Goal: Information Seeking & Learning: Learn about a topic

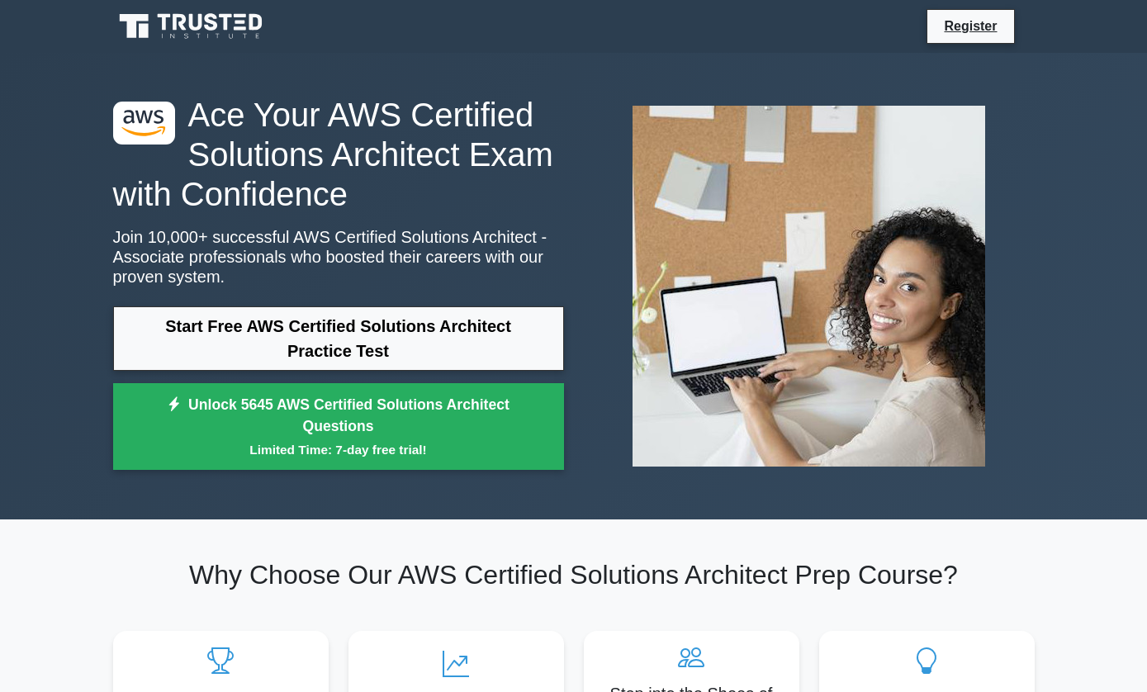
click at [466, 371] on link "Start Free AWS Certified Solutions Architect Practice Test" at bounding box center [338, 338] width 451 height 64
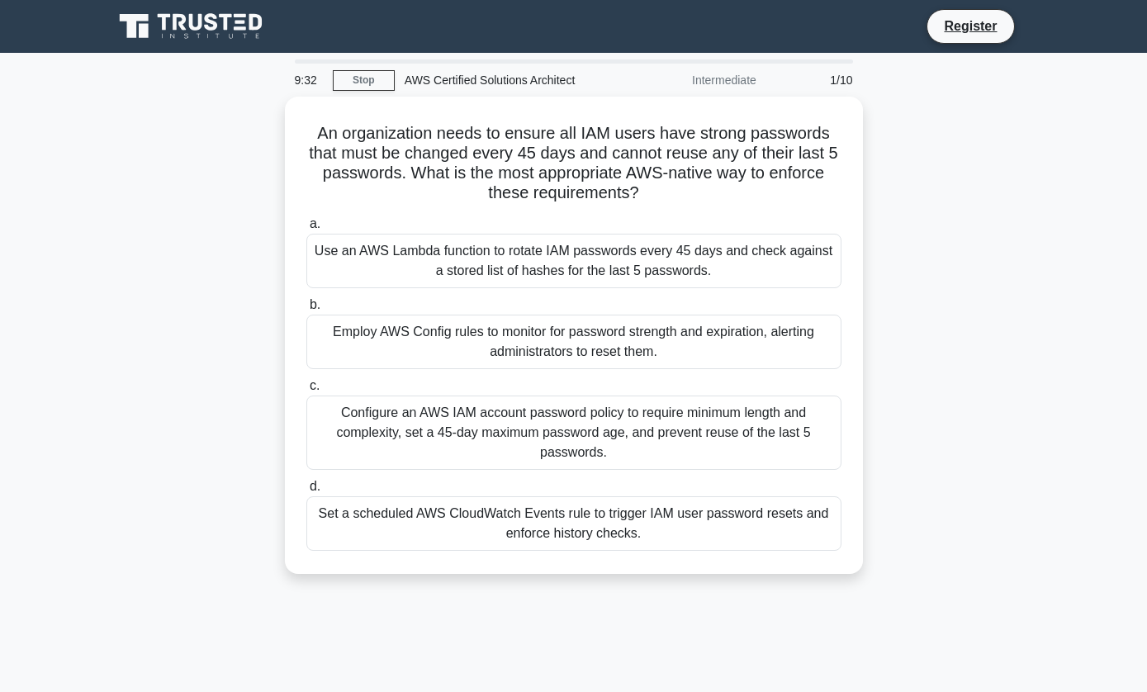
scroll to position [1, 0]
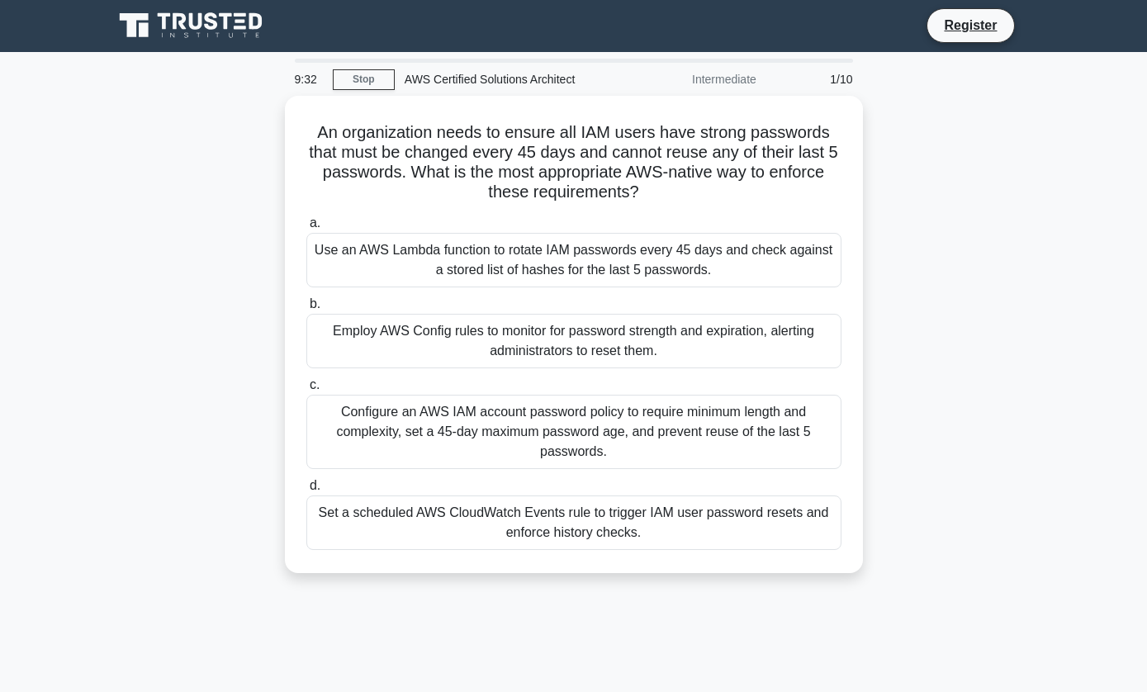
click at [684, 431] on div "Configure an AWS IAM account password policy to require minimum length and comp…" at bounding box center [573, 432] width 535 height 74
click at [306, 390] on input "c. Configure an AWS IAM account password policy to require minimum length and c…" at bounding box center [306, 385] width 0 height 11
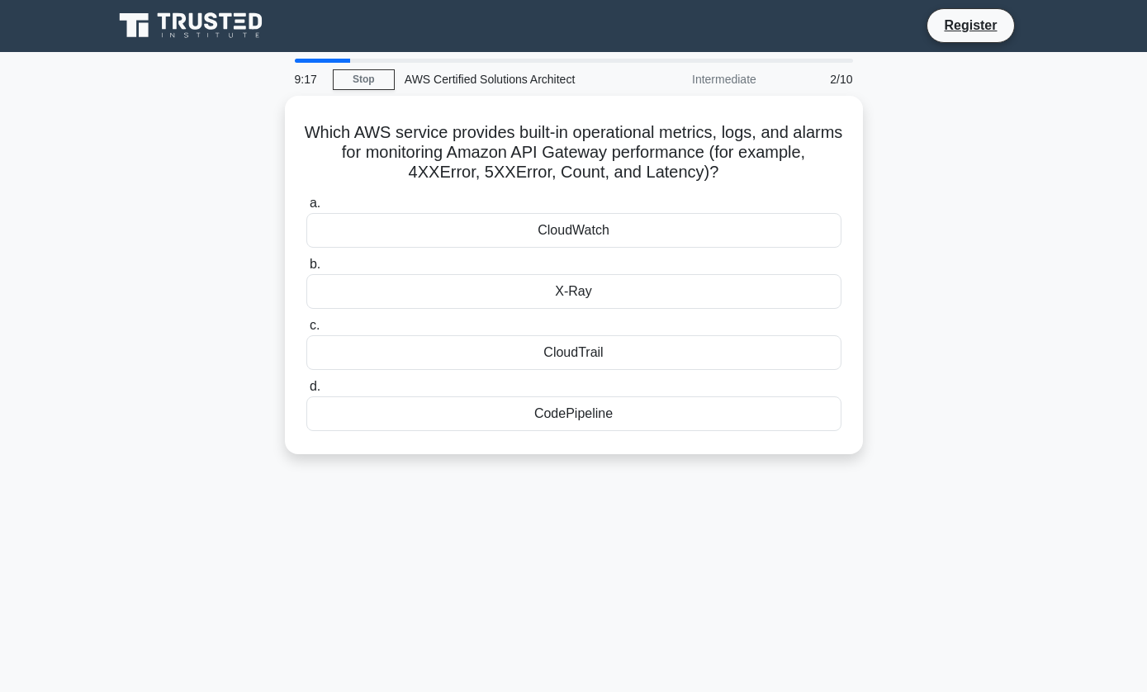
click at [751, 215] on div "CloudWatch" at bounding box center [573, 230] width 535 height 35
click at [306, 209] on input "a. CloudWatch" at bounding box center [306, 203] width 0 height 11
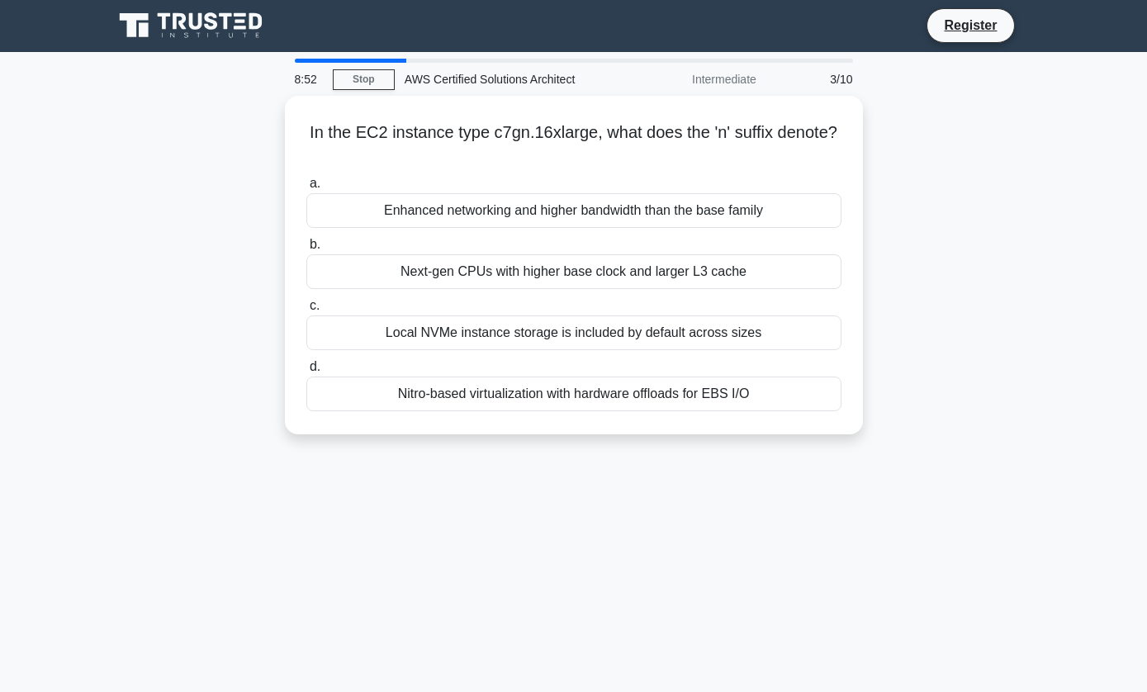
click at [755, 396] on div "Nitro-based virtualization with hardware offloads for EBS I/O" at bounding box center [573, 393] width 535 height 35
click at [306, 372] on input "d. Nitro-based virtualization with hardware offloads for EBS I/O" at bounding box center [306, 367] width 0 height 11
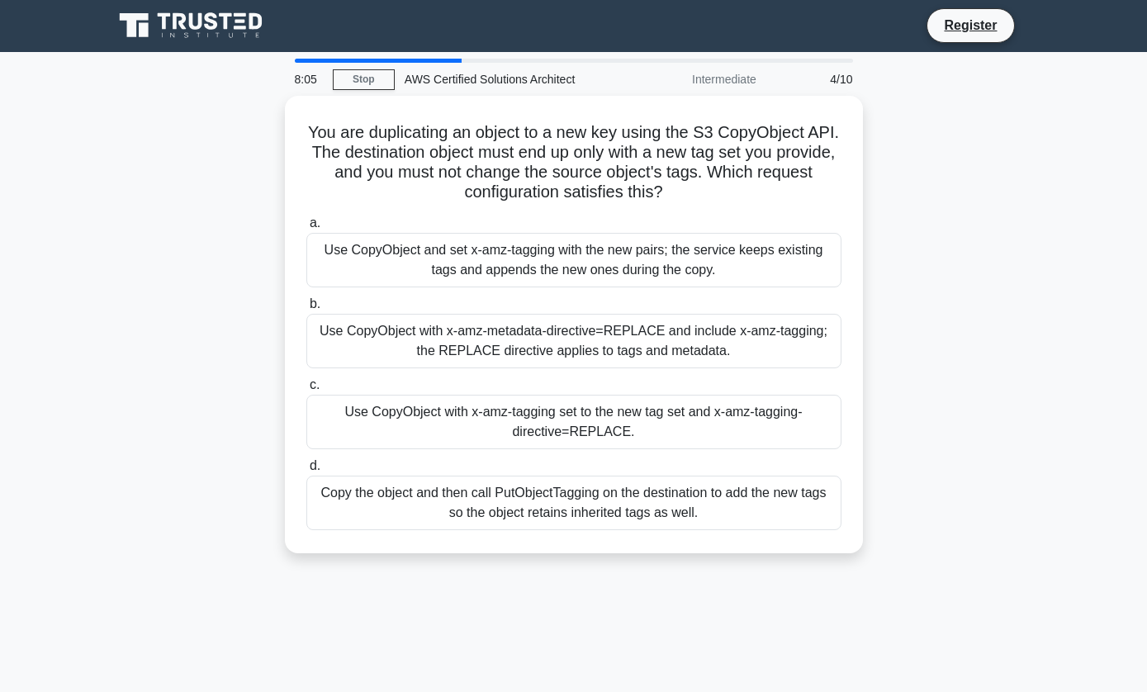
click at [785, 507] on div "Copy the object and then call PutObjectTagging on the destination to add the ne…" at bounding box center [573, 502] width 535 height 54
click at [306, 471] on input "d. Copy the object and then call PutObjectTagging on the destination to add the…" at bounding box center [306, 466] width 0 height 11
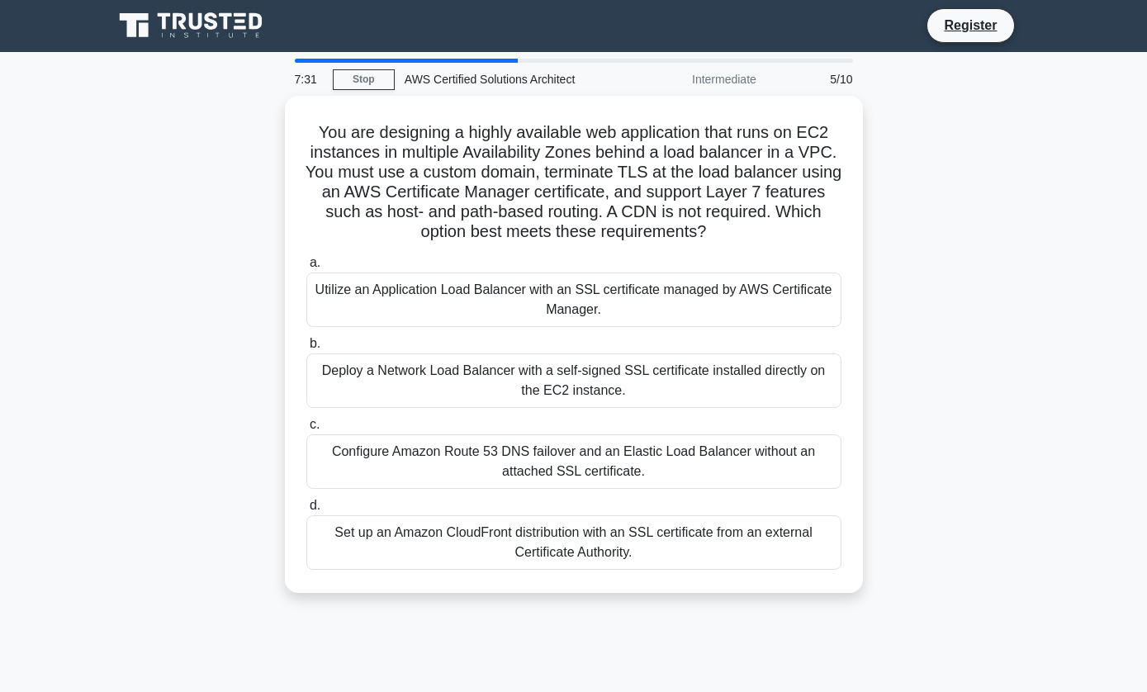
click at [783, 323] on div "Utilize an Application Load Balancer with an SSL certificate managed by AWS Cer…" at bounding box center [573, 299] width 535 height 54
click at [306, 268] on input "a. Utilize an Application Load Balancer with an SSL certificate managed by AWS …" at bounding box center [306, 263] width 0 height 11
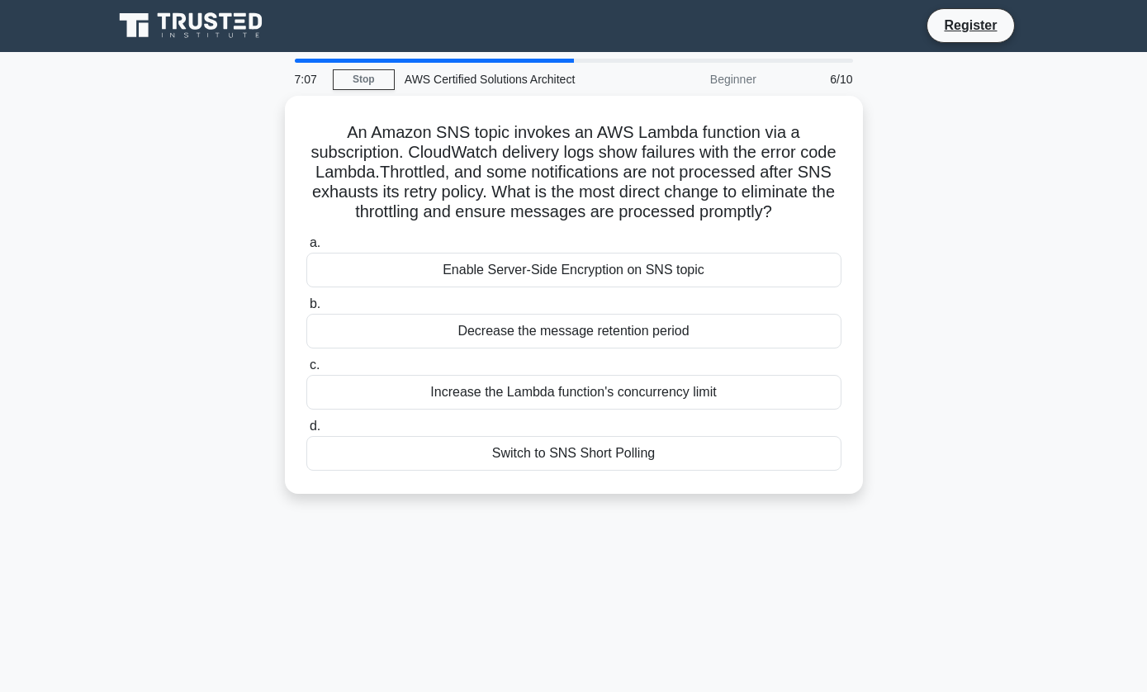
click at [759, 409] on div "Increase the Lambda function's concurrency limit" at bounding box center [573, 392] width 535 height 35
click at [306, 371] on input "c. Increase the Lambda function's concurrency limit" at bounding box center [306, 365] width 0 height 11
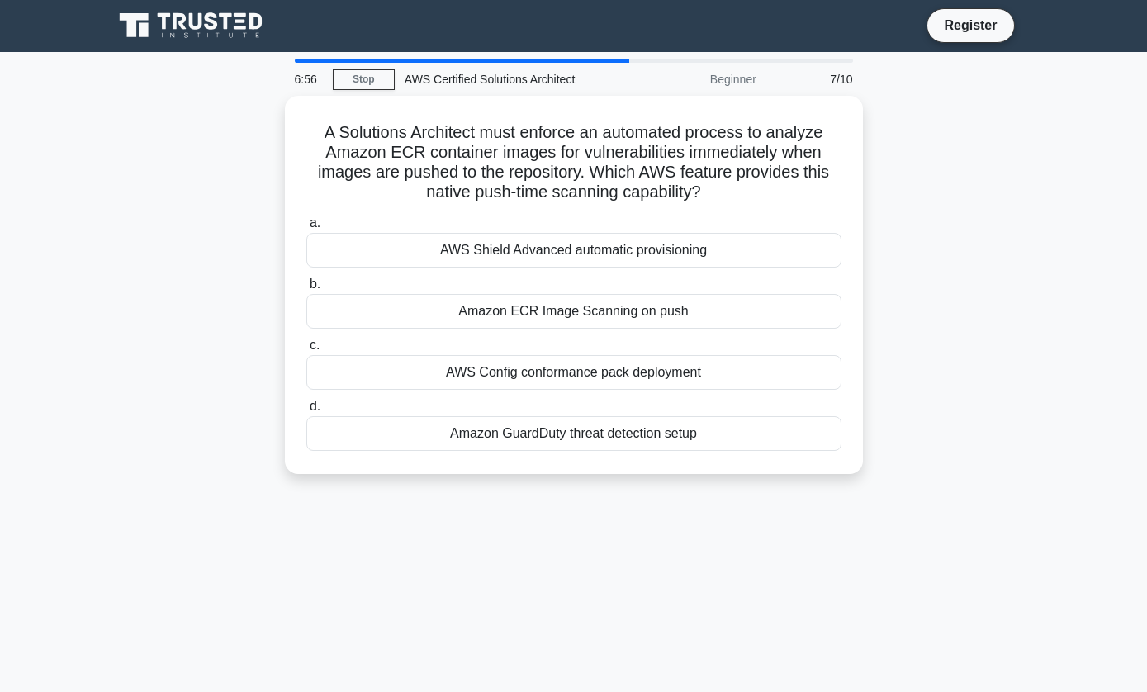
click at [805, 329] on div "Amazon ECR Image Scanning on push" at bounding box center [573, 311] width 535 height 35
click at [306, 290] on input "b. Amazon ECR Image Scanning on push" at bounding box center [306, 284] width 0 height 11
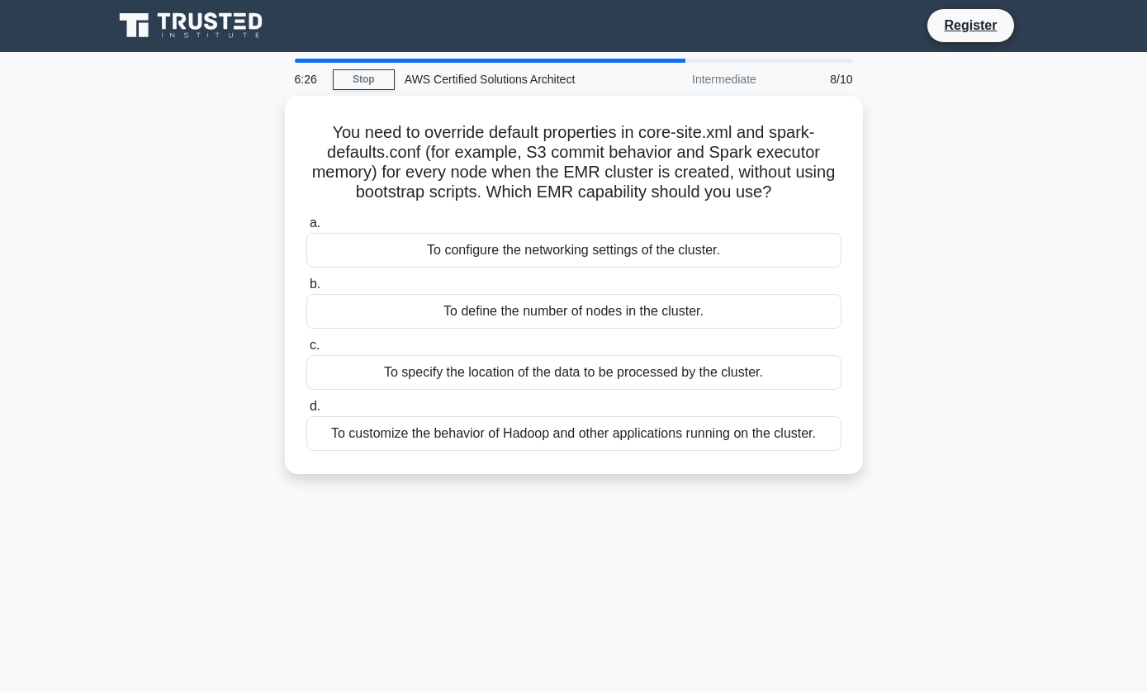
click at [778, 390] on div "To specify the location of the data to be processed by the cluster." at bounding box center [573, 372] width 535 height 35
click at [306, 351] on input "c. To specify the location of the data to be processed by the cluster." at bounding box center [306, 345] width 0 height 11
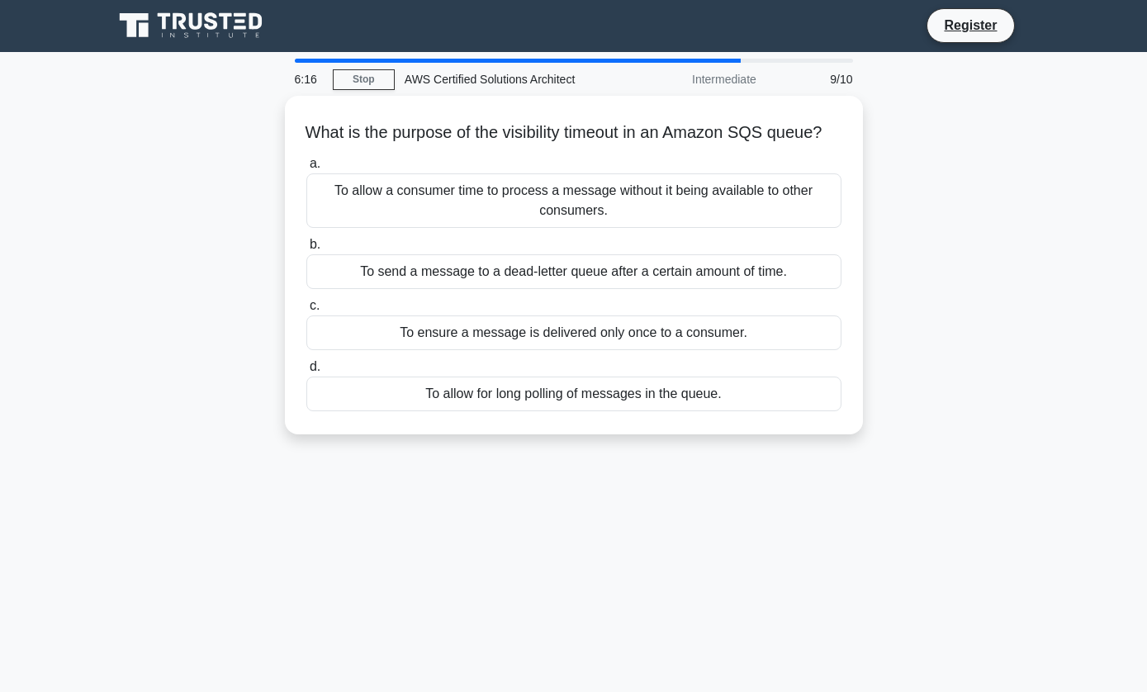
click at [660, 220] on div "To allow a consumer time to process a message without it being available to oth…" at bounding box center [573, 200] width 535 height 54
click at [306, 169] on input "a. To allow a consumer time to process a message without it being available to …" at bounding box center [306, 163] width 0 height 11
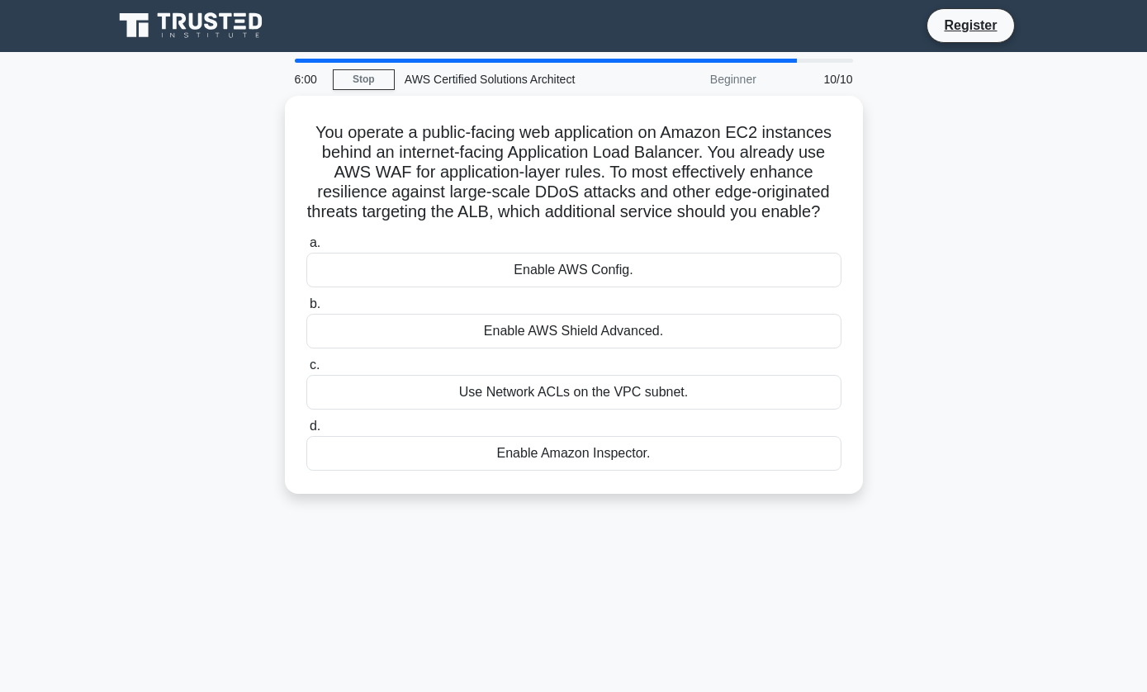
click at [615, 348] on div "Enable AWS Shield Advanced." at bounding box center [573, 331] width 535 height 35
click at [306, 310] on input "b. Enable AWS Shield Advanced." at bounding box center [306, 304] width 0 height 11
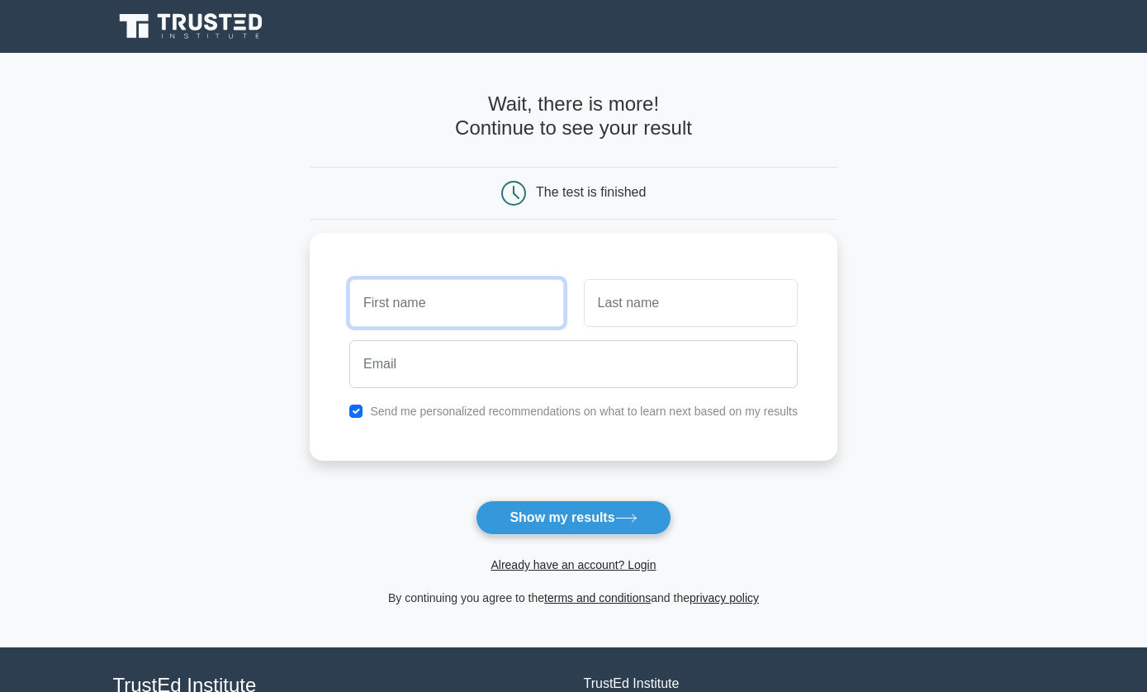
click at [480, 300] on input "text" at bounding box center [456, 303] width 214 height 48
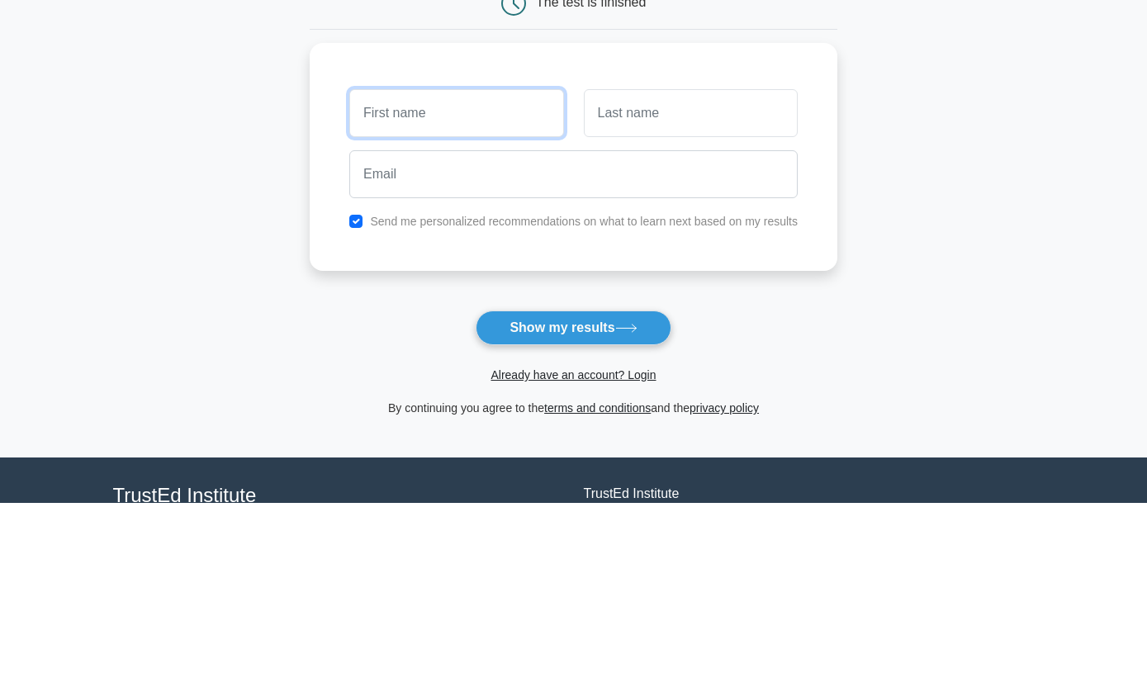
type input "aamir"
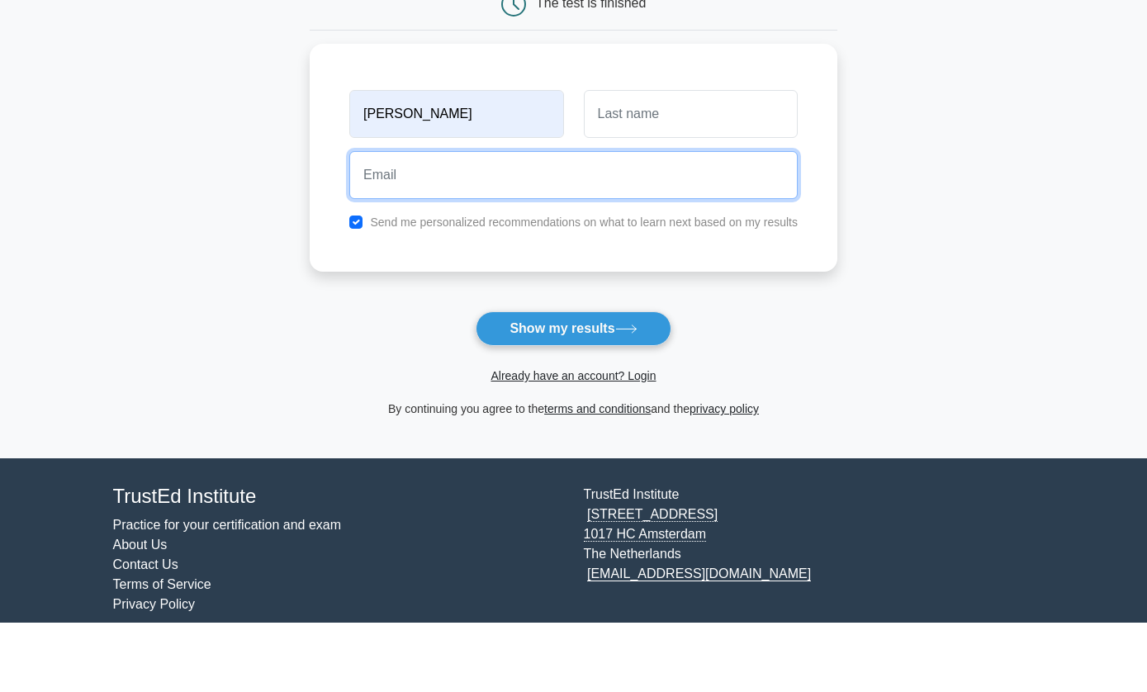
click at [578, 220] on input "email" at bounding box center [573, 244] width 448 height 48
click at [565, 220] on input "email" at bounding box center [573, 244] width 448 height 48
paste input "kacite3056@mv6a.com"
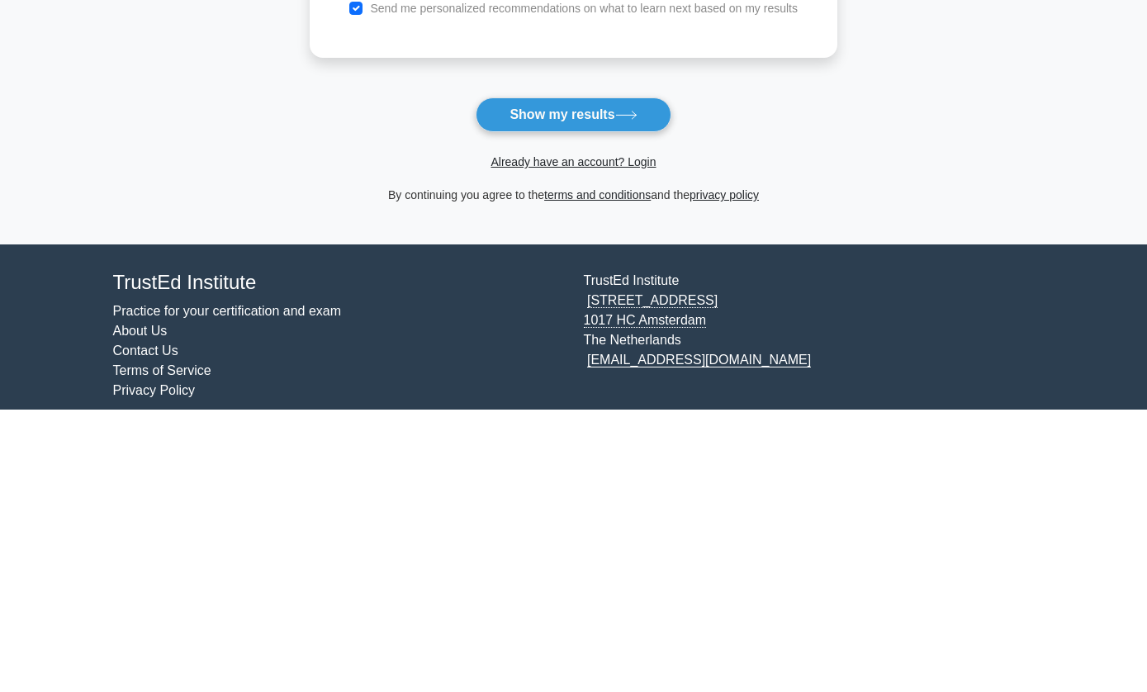
type input "kacite3056@mv6a.com"
click at [608, 381] on button "Show my results" at bounding box center [572, 398] width 195 height 35
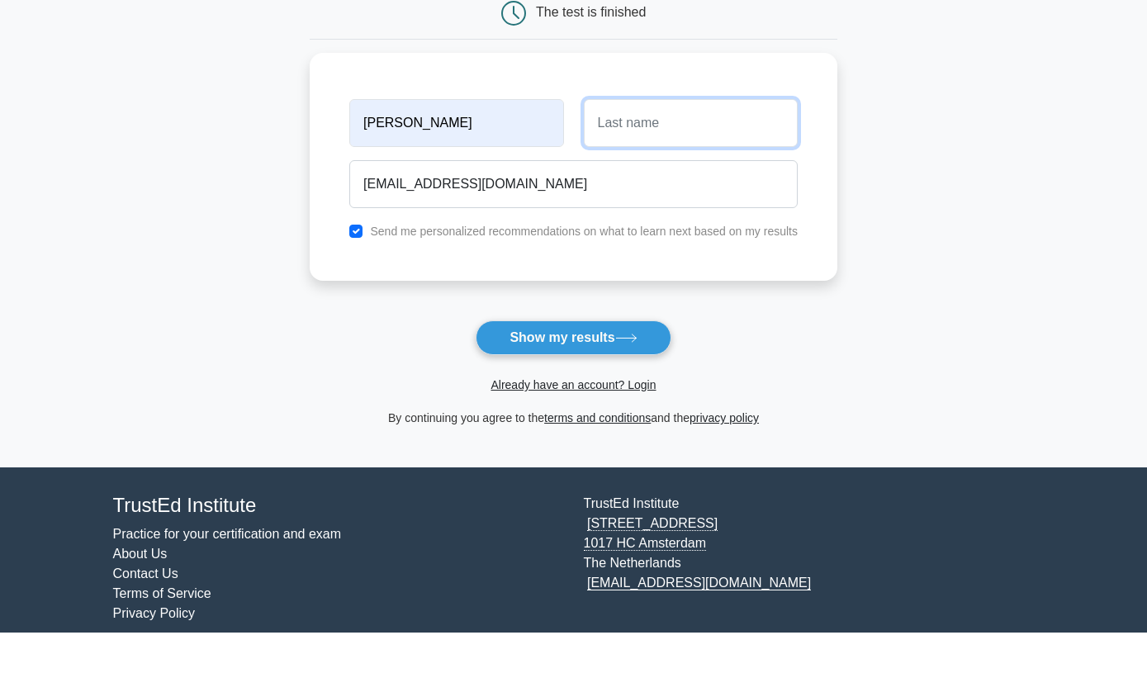
type input "shahab"
click at [605, 381] on button "Show my results" at bounding box center [572, 398] width 195 height 35
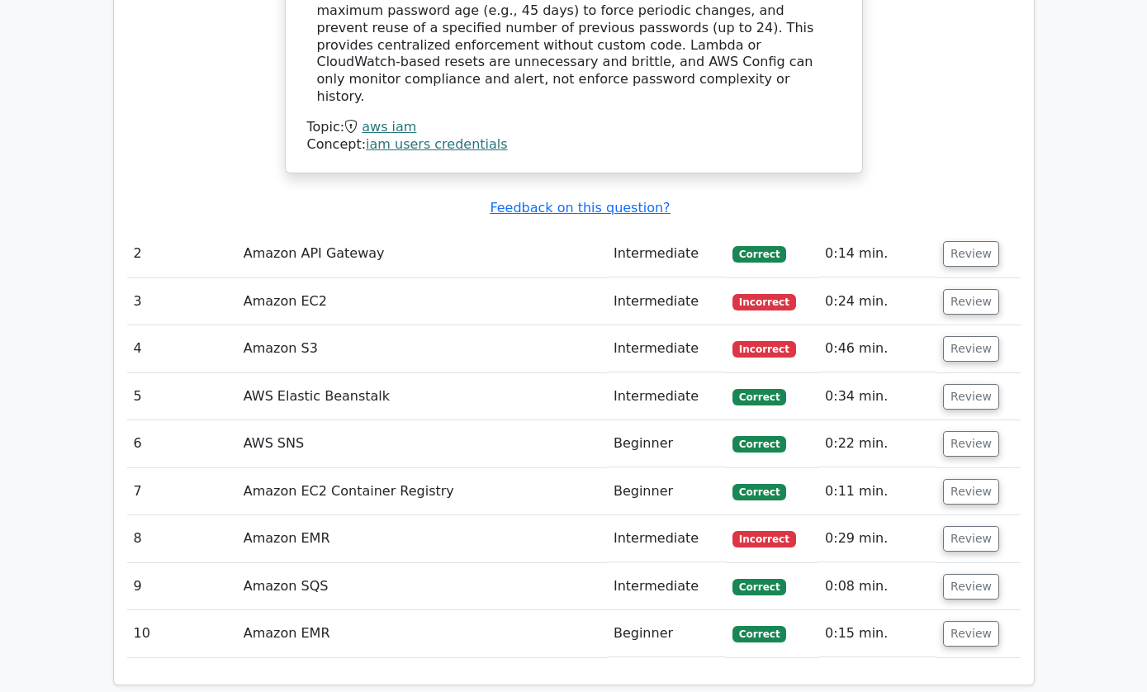
scroll to position [2046, 0]
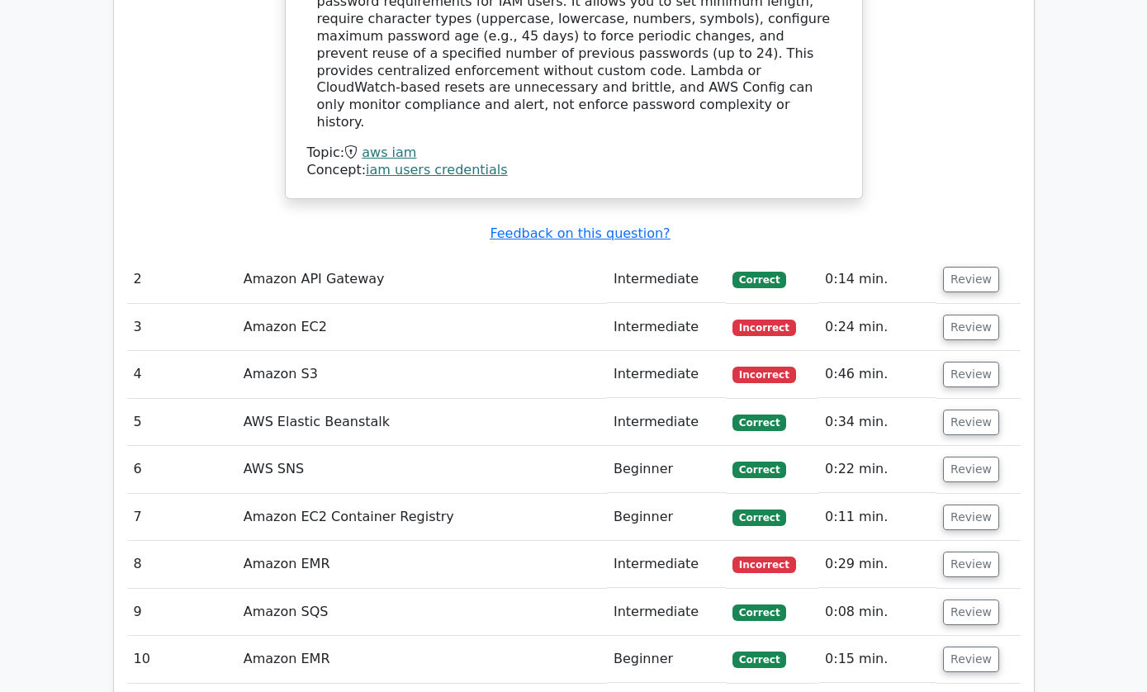
click at [963, 315] on button "Review" at bounding box center [971, 328] width 56 height 26
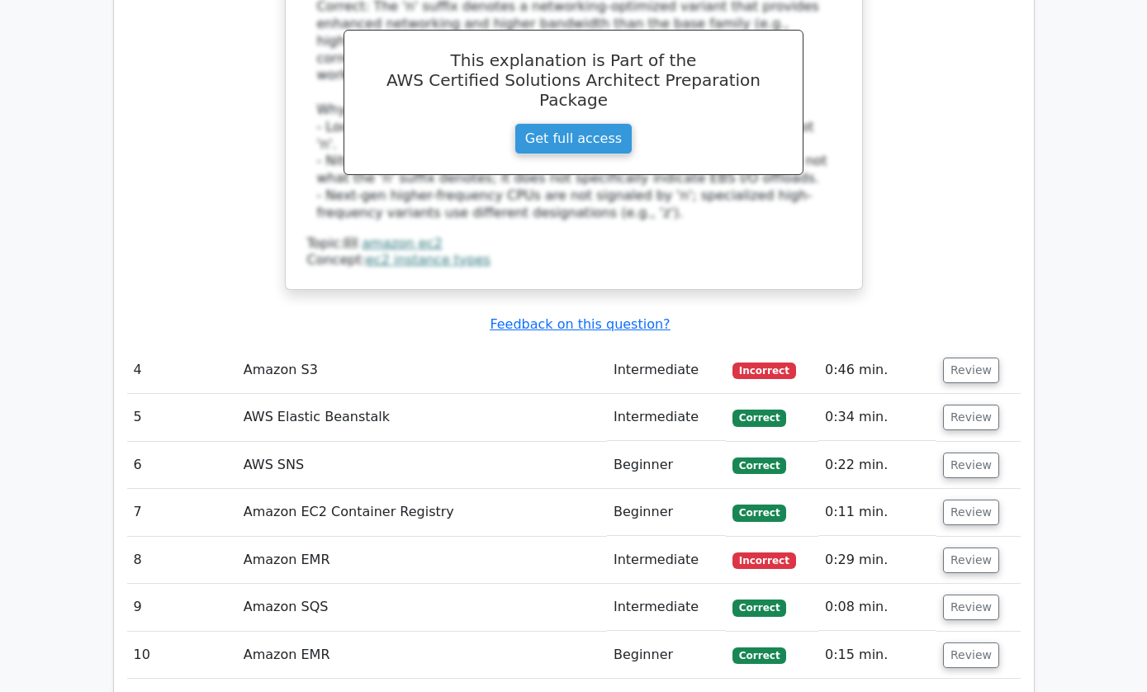
scroll to position [2742, 0]
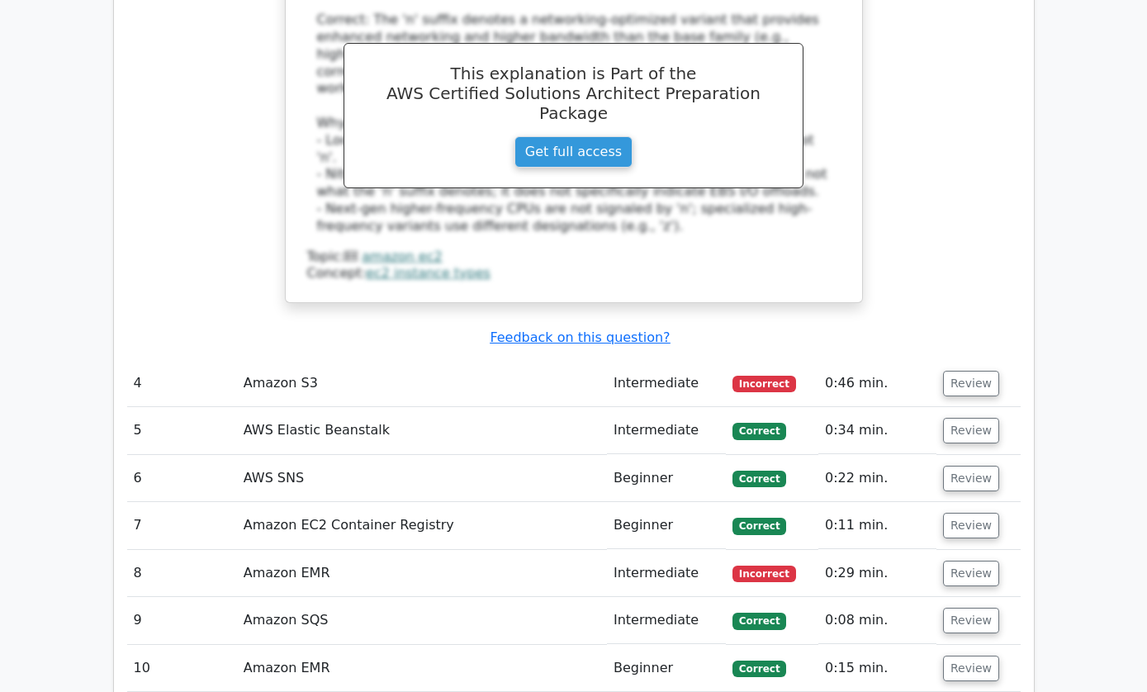
click at [967, 371] on button "Review" at bounding box center [971, 384] width 56 height 26
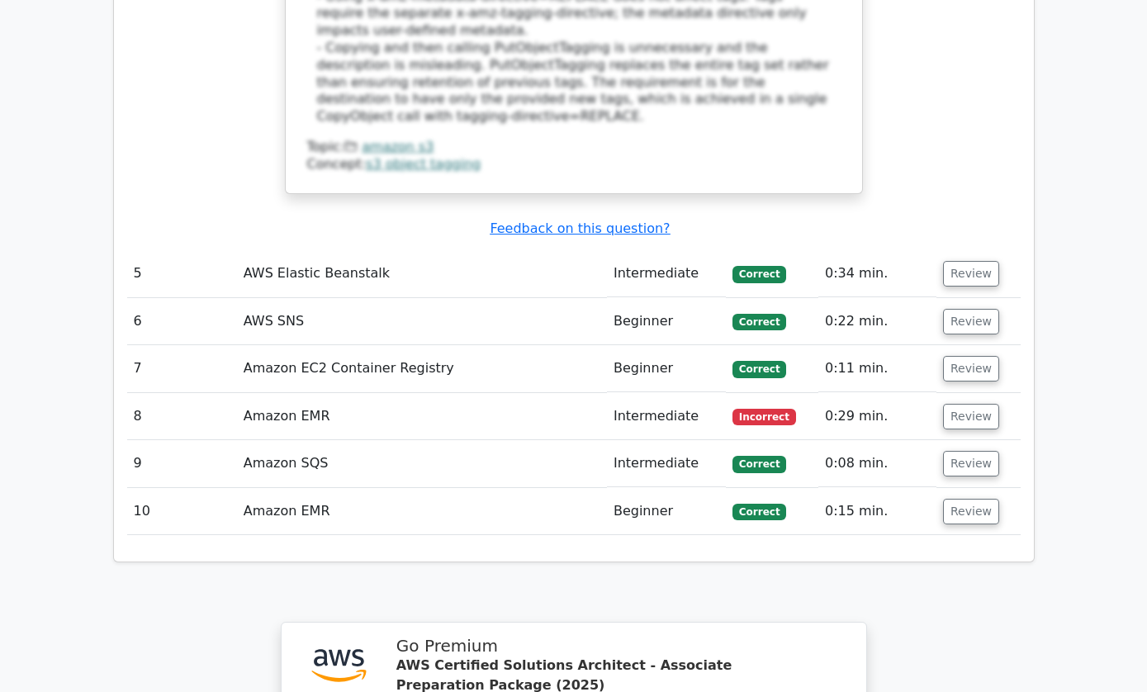
scroll to position [3891, 0]
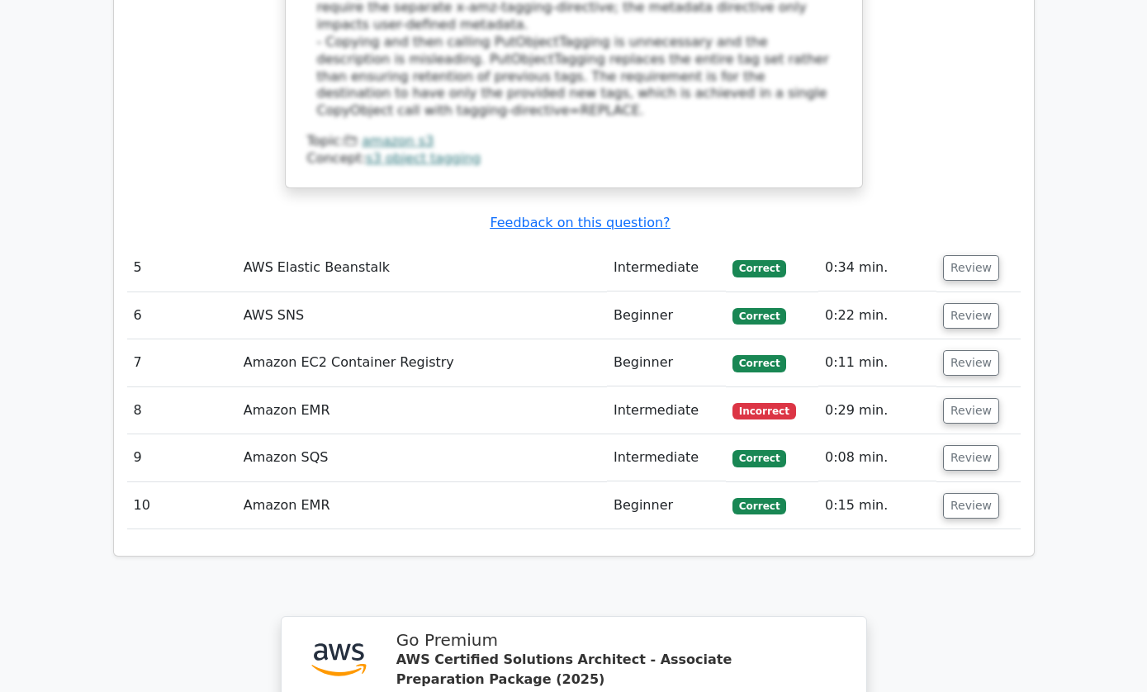
click at [968, 398] on button "Review" at bounding box center [971, 411] width 56 height 26
